Goal: Find specific page/section: Find specific page/section

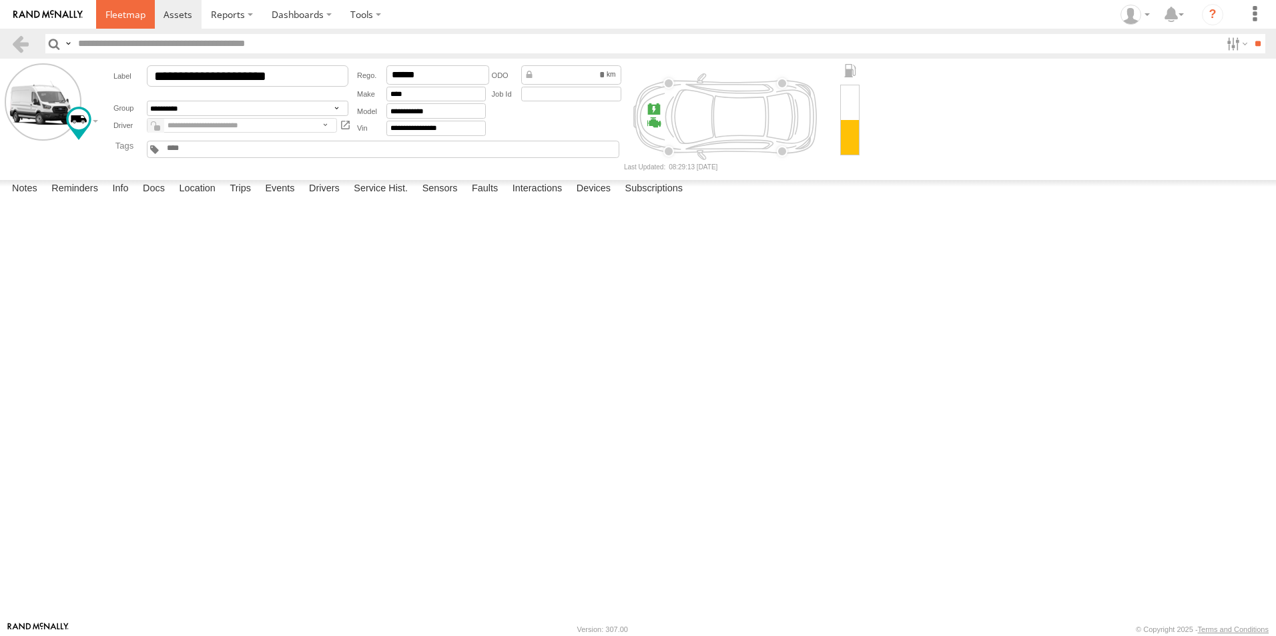
click at [135, 17] on span at bounding box center [125, 14] width 40 height 13
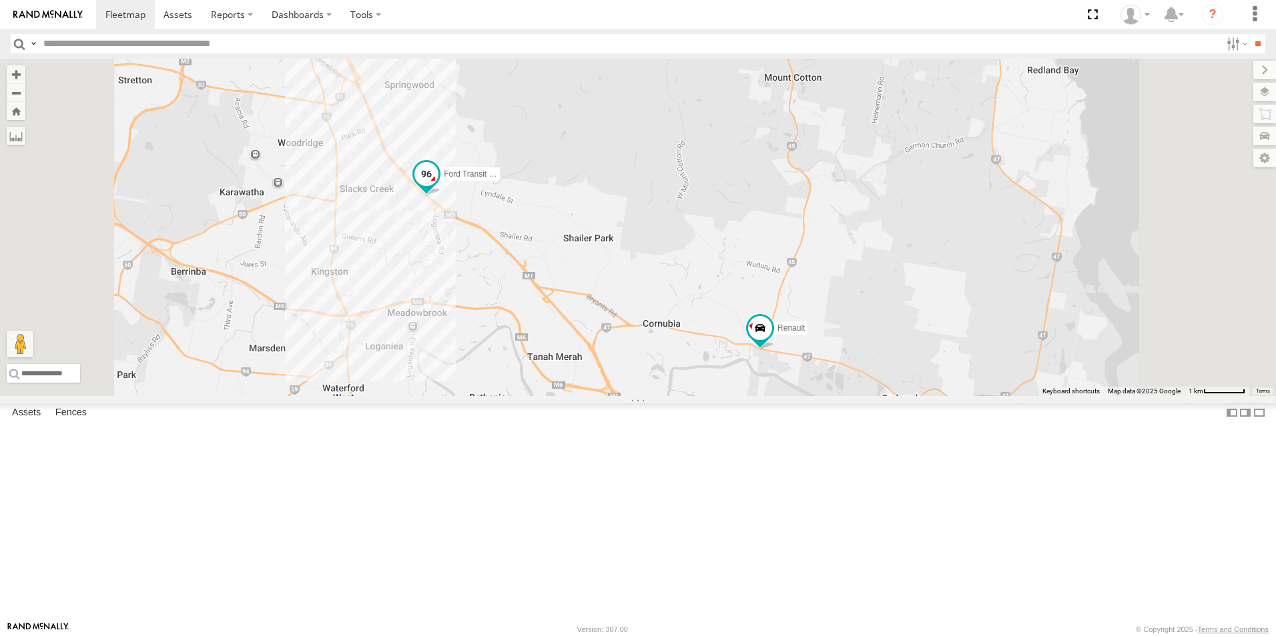
click at [510, 179] on span "Ford Transit (New)" at bounding box center [477, 173] width 66 height 9
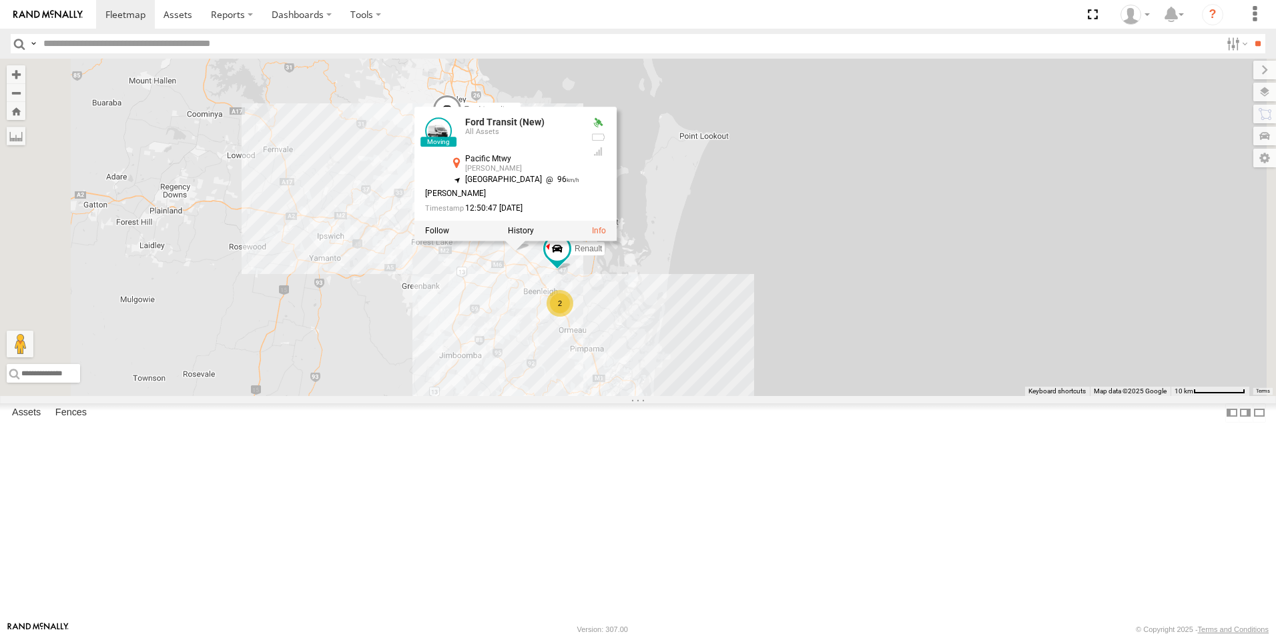
drag, startPoint x: 730, startPoint y: 456, endPoint x: 812, endPoint y: 514, distance: 100.0
click at [732, 396] on div "Ford transit (Little) Ford Transit (New) Renault Old Ford Van 5- Renault Master…" at bounding box center [638, 228] width 1276 height 338
drag, startPoint x: 855, startPoint y: 474, endPoint x: 886, endPoint y: 470, distance: 30.9
click at [810, 353] on div "Ford transit (Little) Ford Transit (New) Renault Old Ford Van 5- Renault Master…" at bounding box center [638, 228] width 1276 height 338
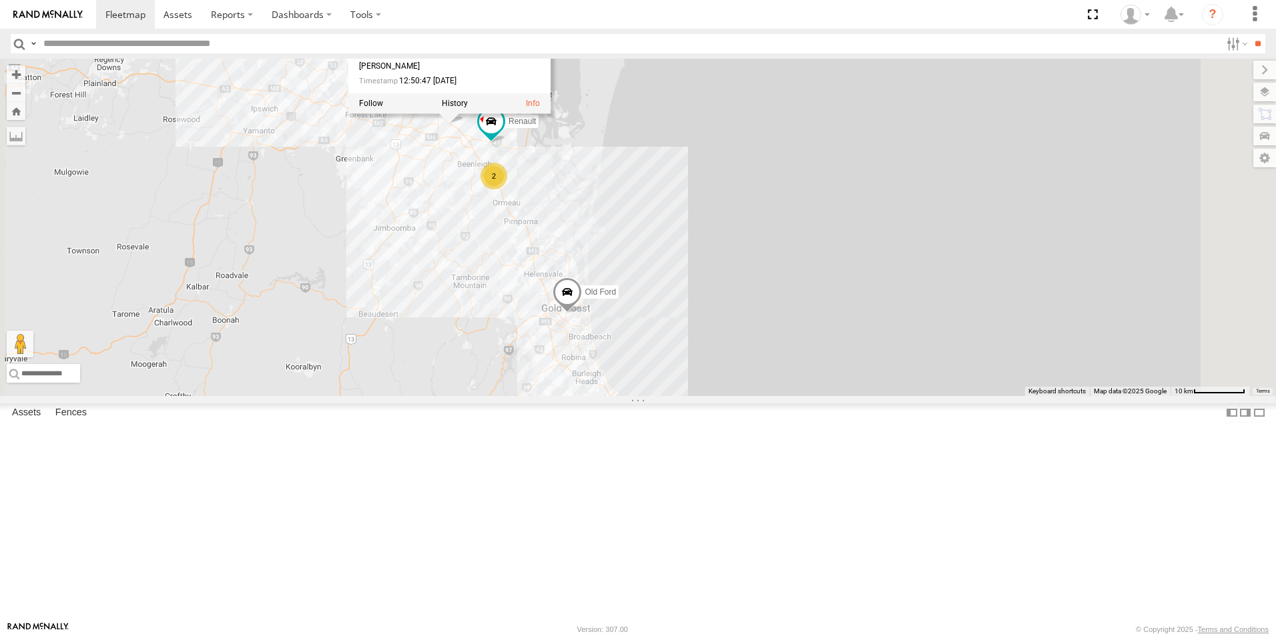
drag, startPoint x: 890, startPoint y: 472, endPoint x: 822, endPoint y: 341, distance: 148.0
click at [822, 341] on div "Ford transit (Little) Ford Transit (New) Renault Old Ford Van 5- Renault Master…" at bounding box center [638, 228] width 1276 height 338
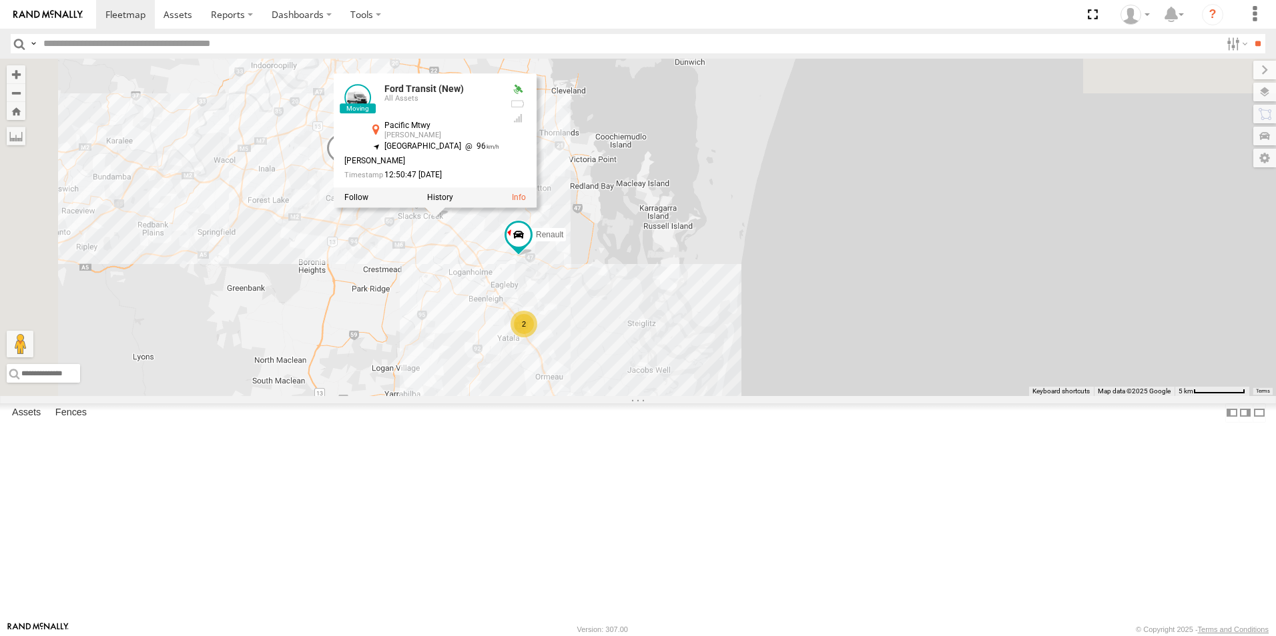
drag, startPoint x: 487, startPoint y: 278, endPoint x: 784, endPoint y: 584, distance: 426.0
click at [798, 396] on div "Ford transit (Little) Ford Transit (New) Renault Old Ford Van 5- Renault Master…" at bounding box center [638, 228] width 1276 height 338
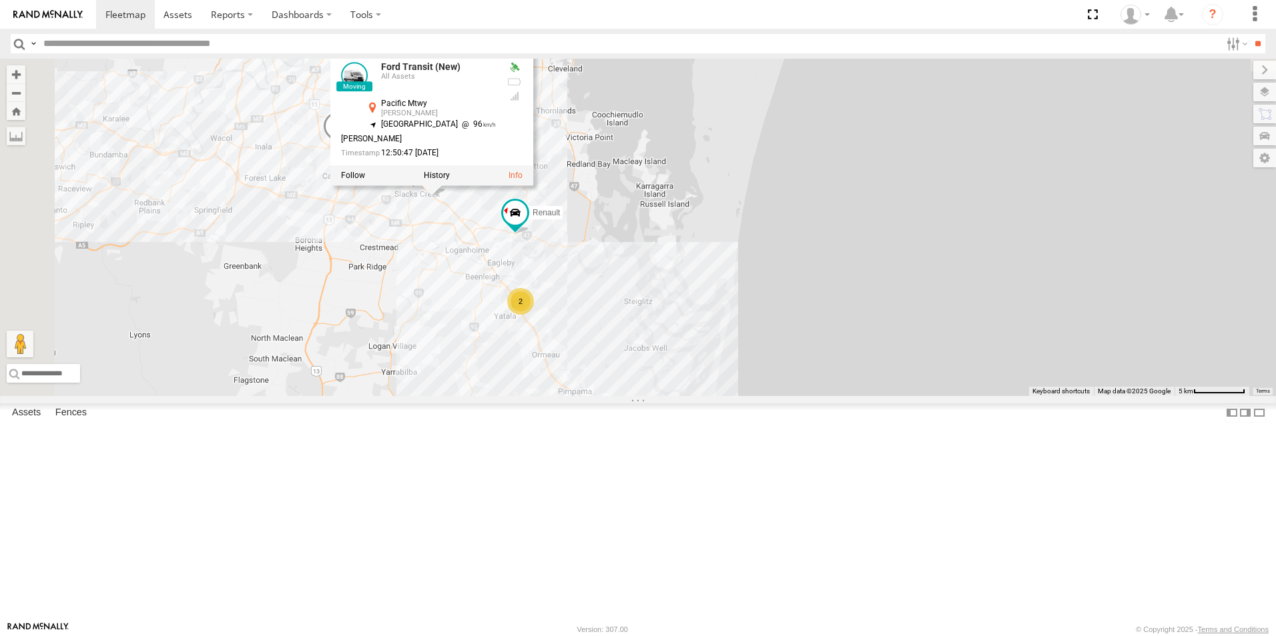
drag, startPoint x: 628, startPoint y: 426, endPoint x: 651, endPoint y: 472, distance: 52.2
click at [651, 396] on div "Ford transit (Little) Ford Transit (New) Renault Old Ford Van 5- Renault Master…" at bounding box center [638, 228] width 1276 height 338
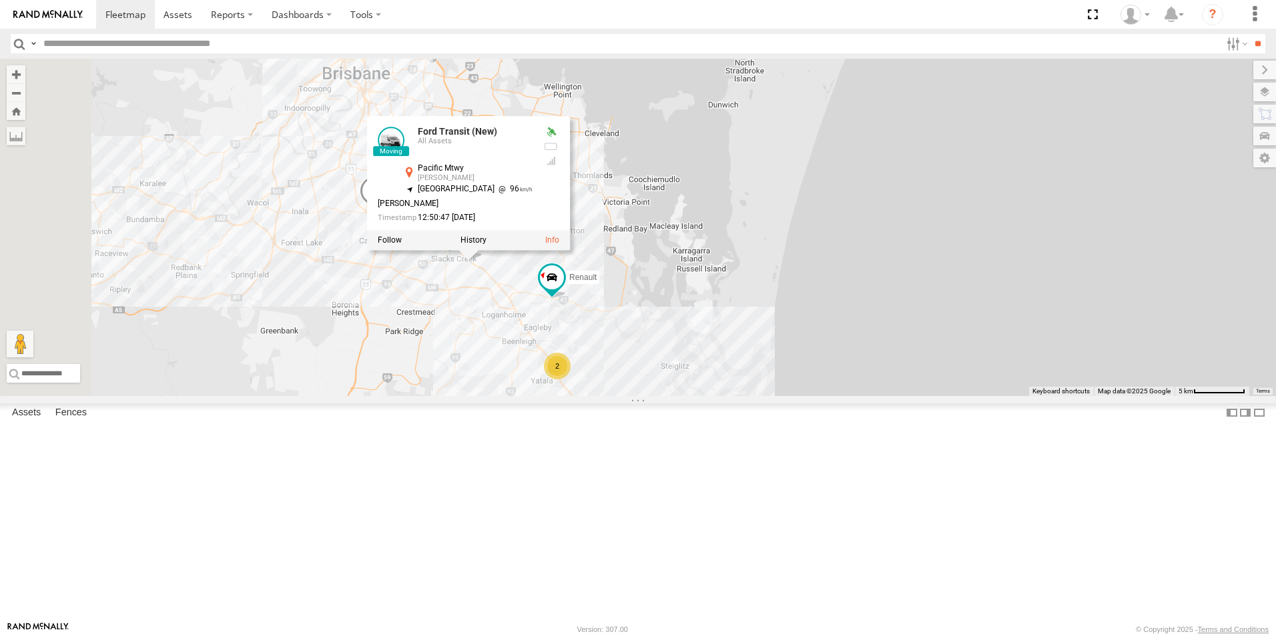
click at [631, 396] on div "Ford transit (Little) Ford Transit (New) Renault Old Ford Van 5- Renault Master…" at bounding box center [638, 228] width 1276 height 338
click at [505, 320] on div "Ford transit (Little) Ford Transit (New) Renault Old Ford Van 5- Renault Master…" at bounding box center [638, 228] width 1276 height 338
click at [390, 213] on span at bounding box center [375, 195] width 29 height 36
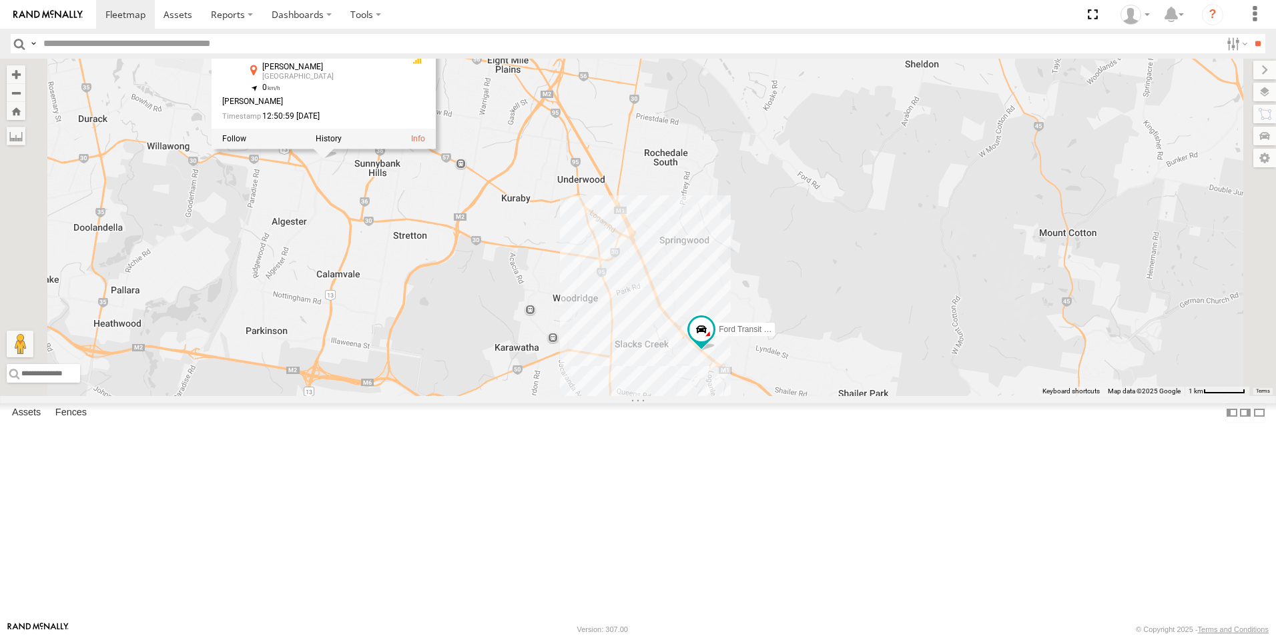
drag, startPoint x: 491, startPoint y: 265, endPoint x: 532, endPoint y: 330, distance: 76.8
click at [532, 330] on div "Ford transit (Little) Ford Transit (New) Renault Old Ford Van 5- Renault Master…" at bounding box center [638, 228] width 1276 height 338
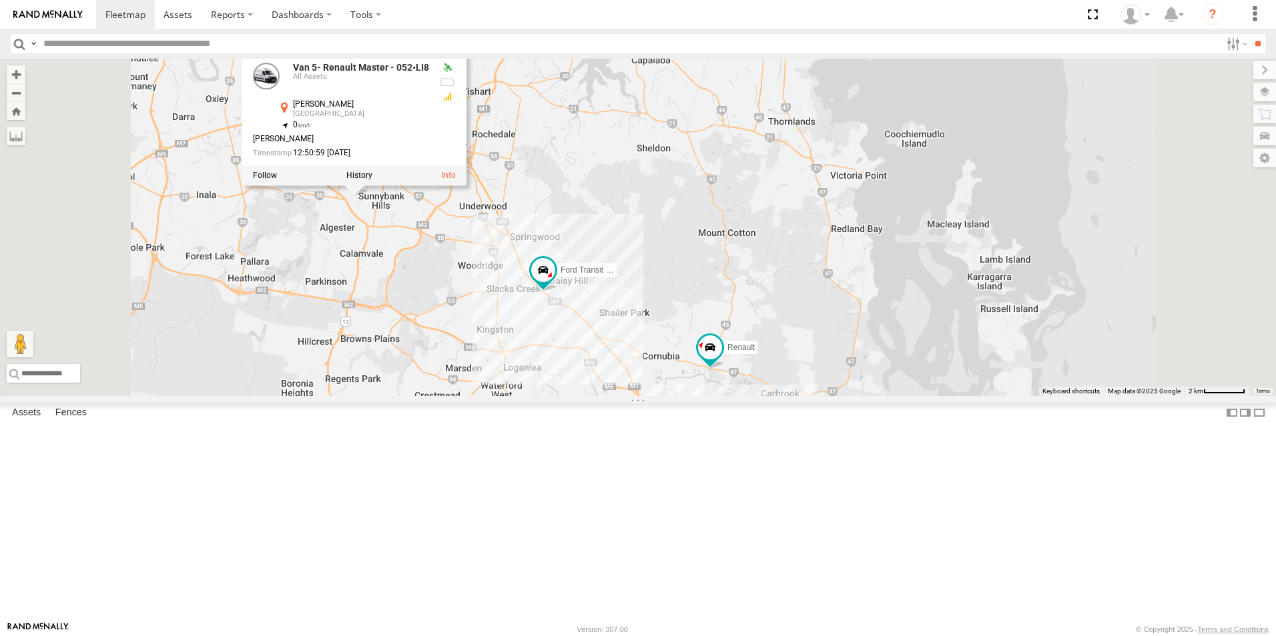
click at [680, 344] on div "Ford transit (Little) Ford Transit (New) Renault Old Ford Van 5- Renault Master…" at bounding box center [638, 228] width 1276 height 338
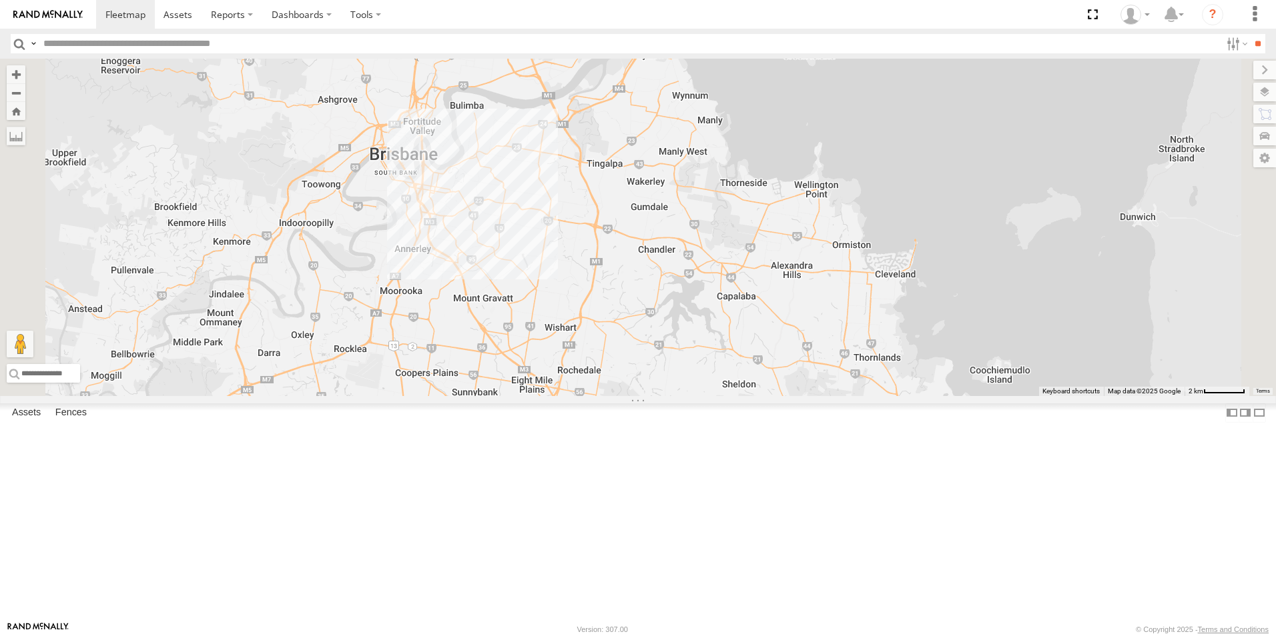
drag, startPoint x: 586, startPoint y: 227, endPoint x: 660, endPoint y: 432, distance: 217.8
click at [678, 396] on div "Ford transit (Little) Ford Transit (New) Renault Old Ford Van 5- Renault Master…" at bounding box center [638, 228] width 1276 height 338
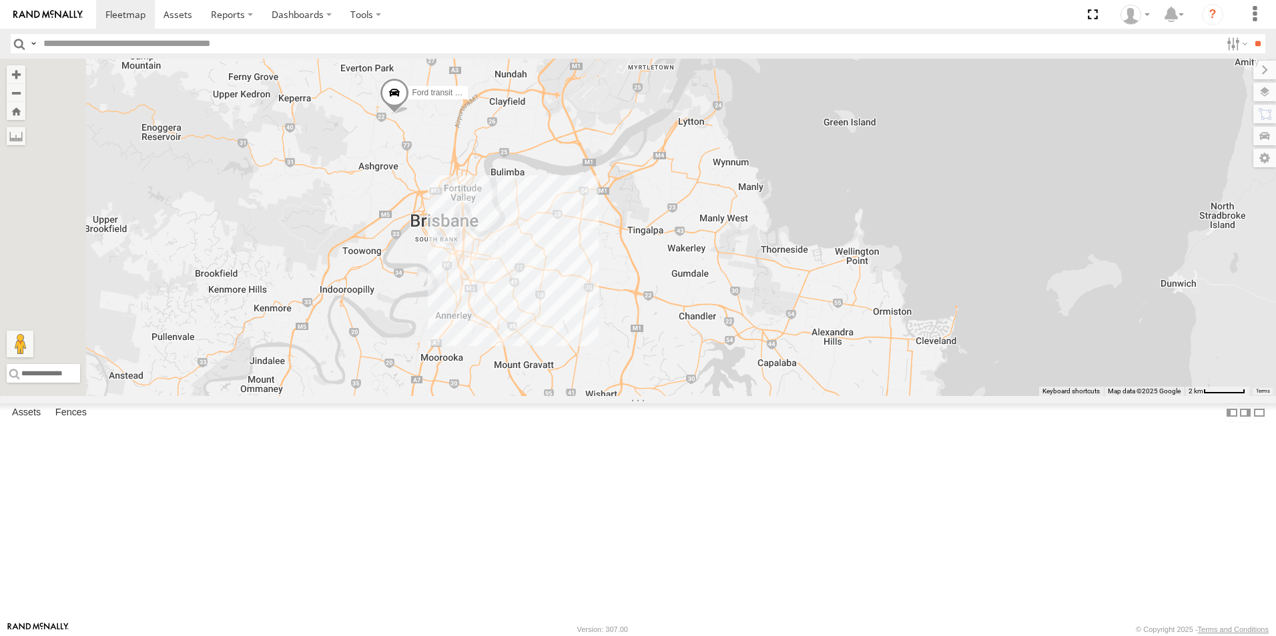
drag, startPoint x: 533, startPoint y: 151, endPoint x: 572, endPoint y: 216, distance: 75.4
click at [582, 241] on div "Ford transit (Little) Ford Transit (New) Renault Old Ford Van 5- Renault Master…" at bounding box center [638, 228] width 1276 height 338
click at [408, 113] on span at bounding box center [393, 95] width 29 height 36
click at [607, 259] on div "Ford transit (Little) Ford Transit (New) Renault Old Ford Van 5- Renault Master…" at bounding box center [638, 228] width 1276 height 338
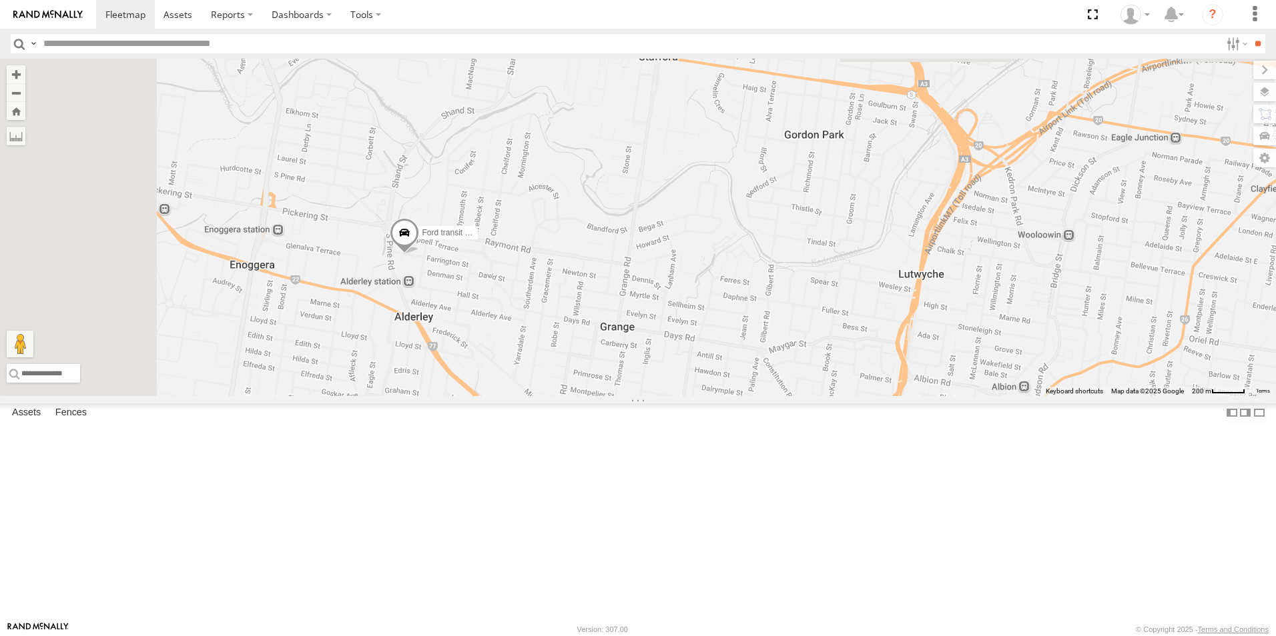
drag, startPoint x: 476, startPoint y: 165, endPoint x: 700, endPoint y: 470, distance: 378.4
click at [700, 396] on div "Ford transit (Little) Ford Transit (New) Renault Old Ford Van 5- Renault Master…" at bounding box center [638, 228] width 1276 height 338
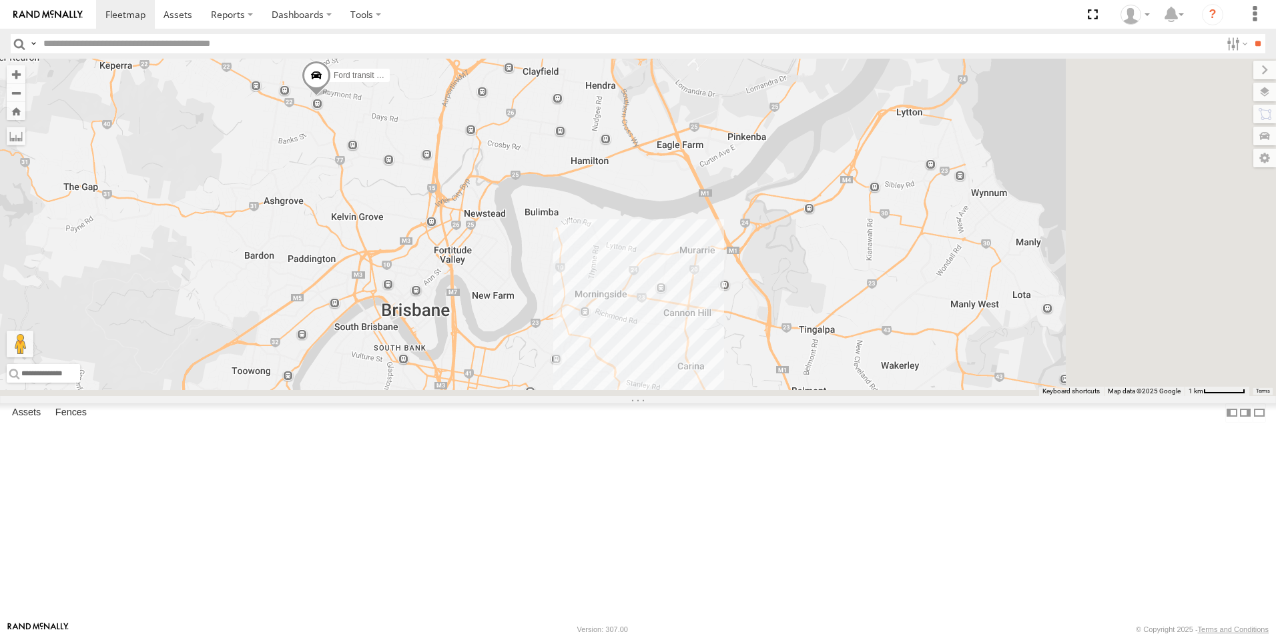
drag, startPoint x: 752, startPoint y: 412, endPoint x: 534, endPoint y: 197, distance: 306.2
click at [534, 199] on div "Ford transit (Little) Ford Transit (New) Renault Old Ford Van 5- Renault Master…" at bounding box center [638, 228] width 1276 height 338
